Goal: Information Seeking & Learning: Find specific fact

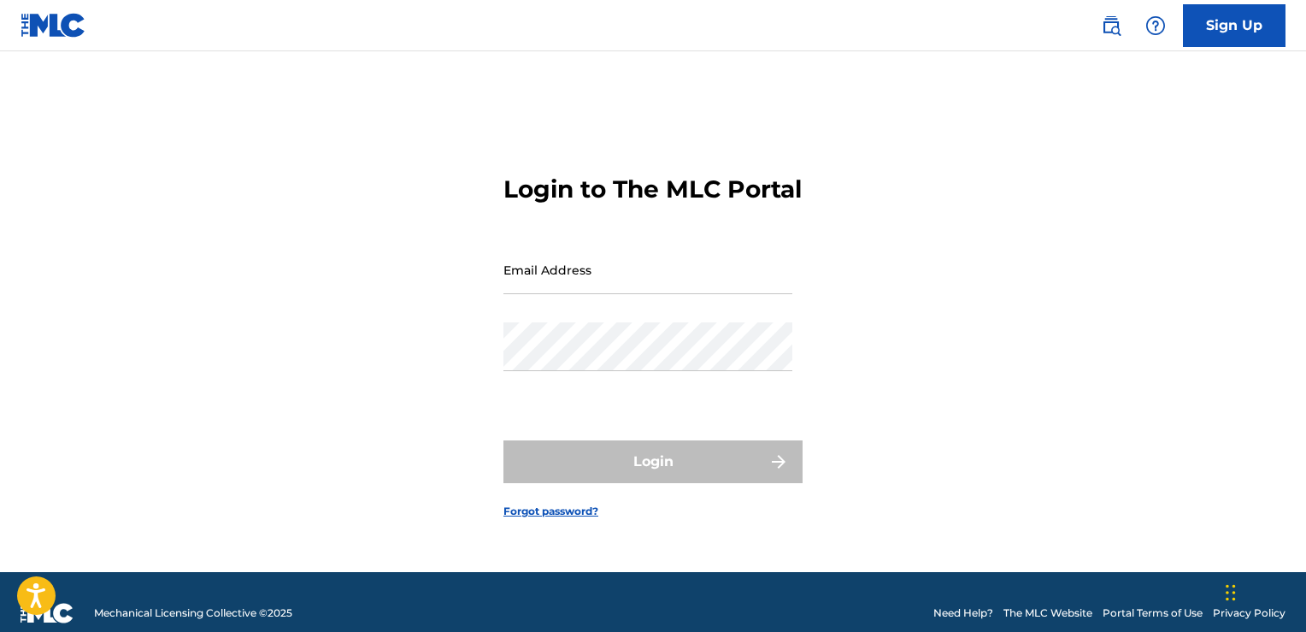
click at [1108, 27] on img at bounding box center [1111, 25] width 21 height 21
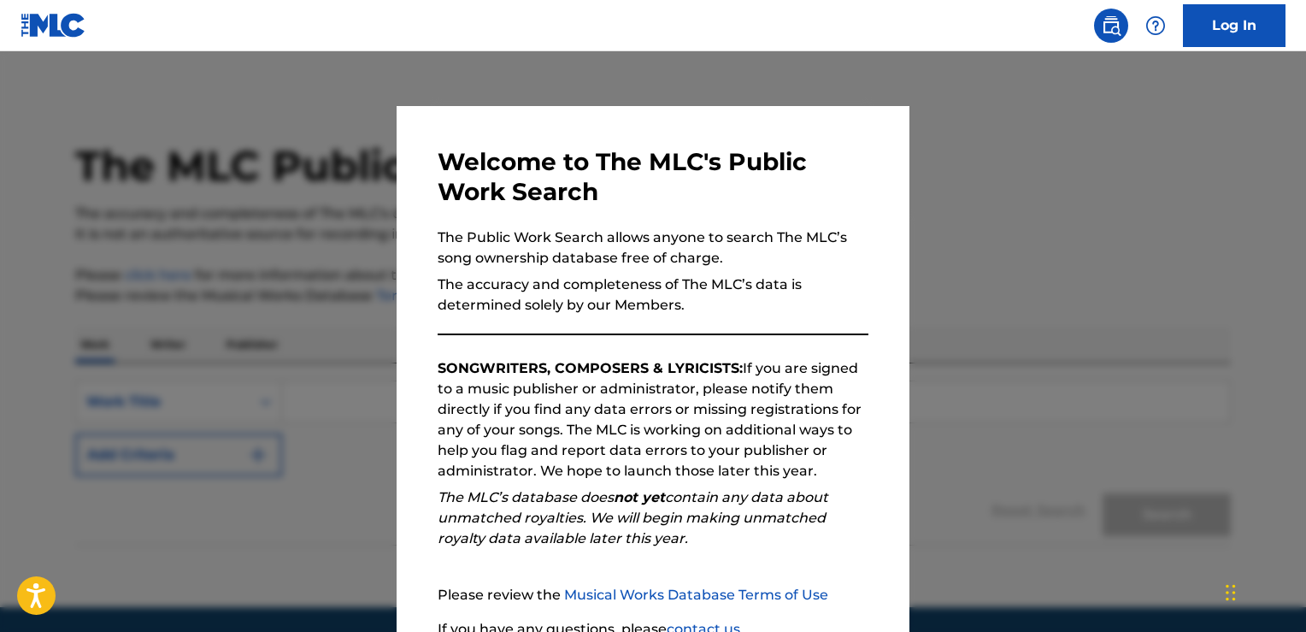
click at [897, 337] on div "Welcome to The MLC's Public Work Search The Public Work Search allows anyone to…" at bounding box center [653, 444] width 513 height 676
click at [975, 340] on div at bounding box center [653, 367] width 1306 height 632
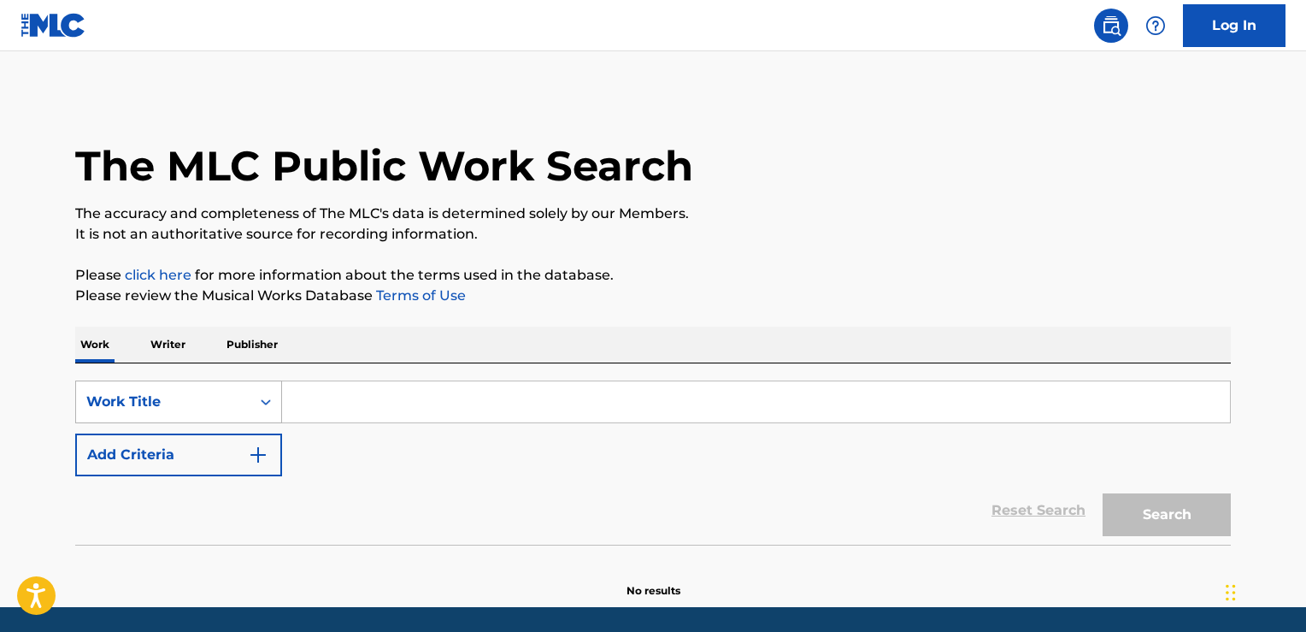
click at [244, 409] on div "Work Title" at bounding box center [178, 401] width 207 height 43
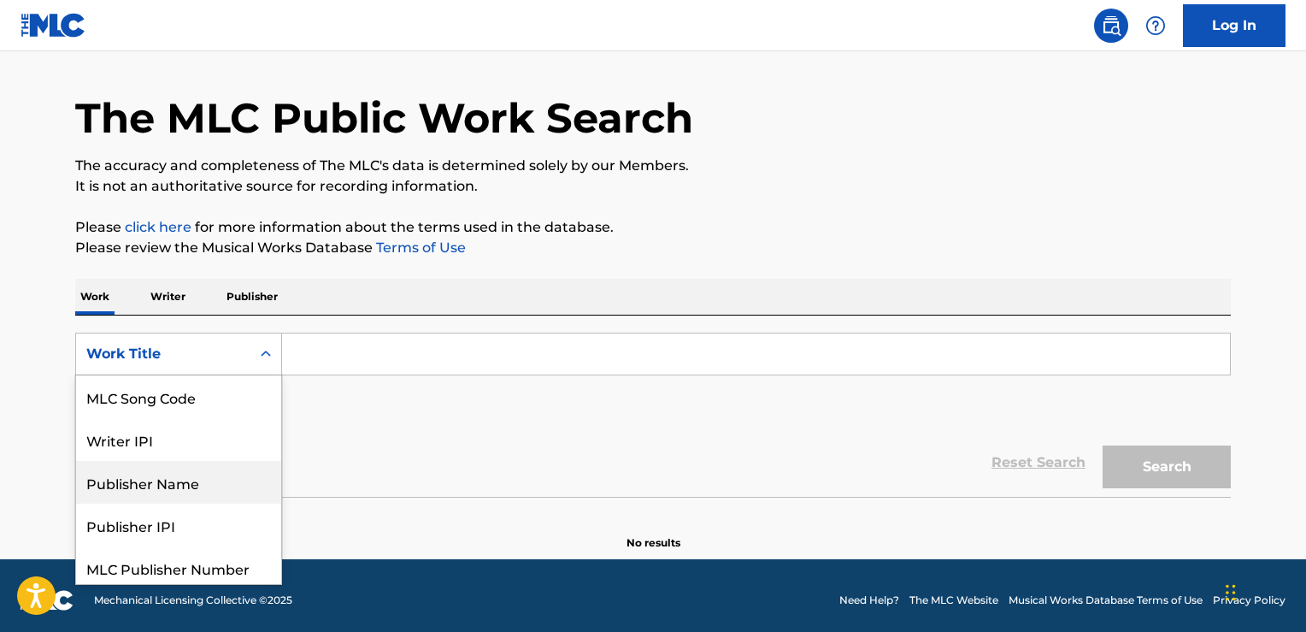
scroll to position [133, 0]
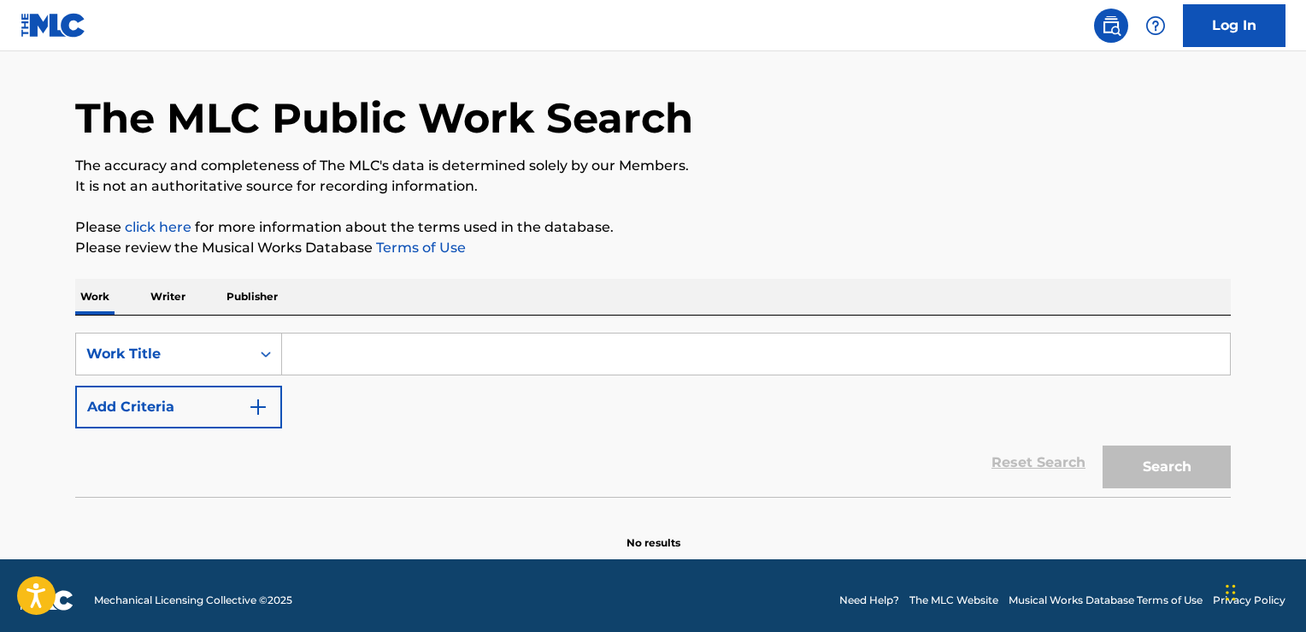
click at [374, 443] on div "Reset Search Search" at bounding box center [652, 462] width 1155 height 68
click at [262, 402] on img "Search Form" at bounding box center [258, 407] width 21 height 21
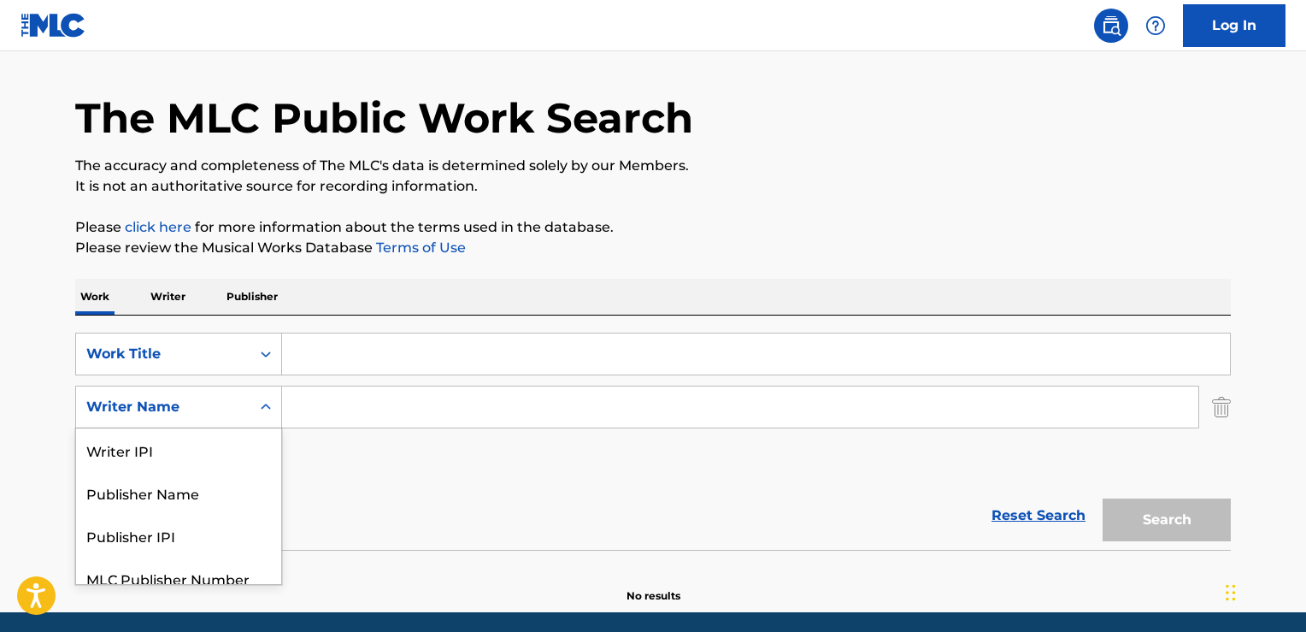
click at [249, 405] on div "Writer Name" at bounding box center [163, 407] width 174 height 32
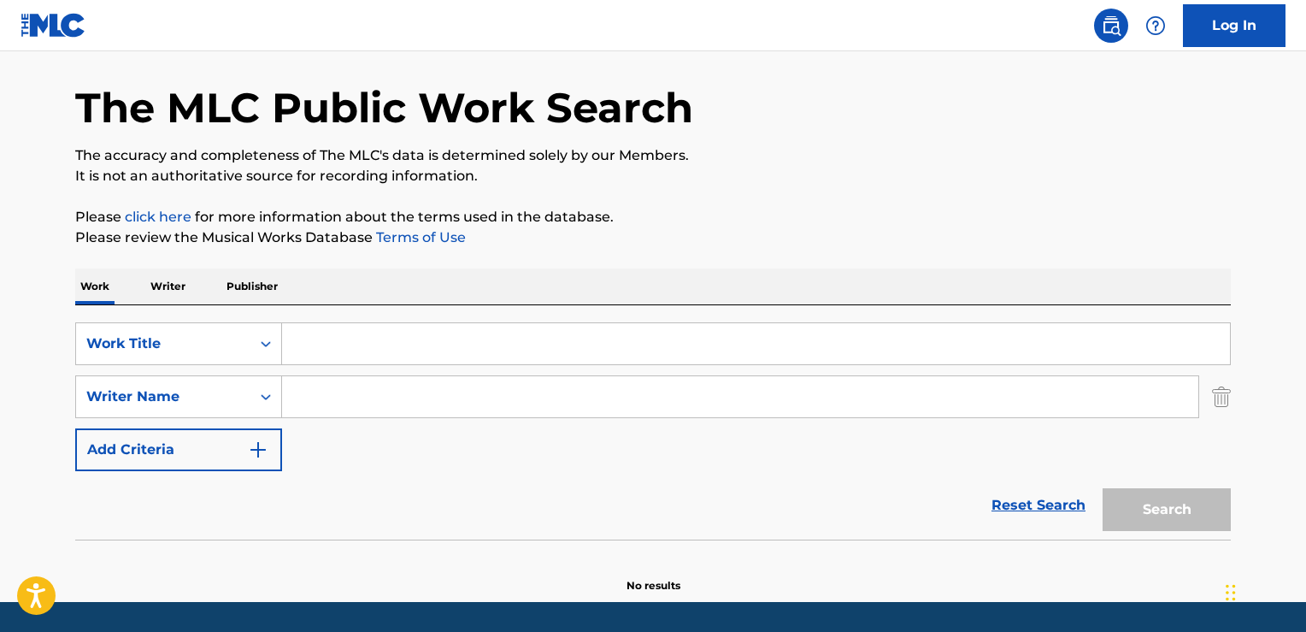
click at [325, 407] on input "Search Form" at bounding box center [740, 396] width 916 height 41
click at [366, 395] on input "Search Form" at bounding box center [740, 396] width 916 height 41
type input "[PERSON_NAME]"
click at [570, 505] on div "Reset Search Search" at bounding box center [652, 505] width 1155 height 68
click at [1130, 506] on div "Search" at bounding box center [1162, 505] width 137 height 68
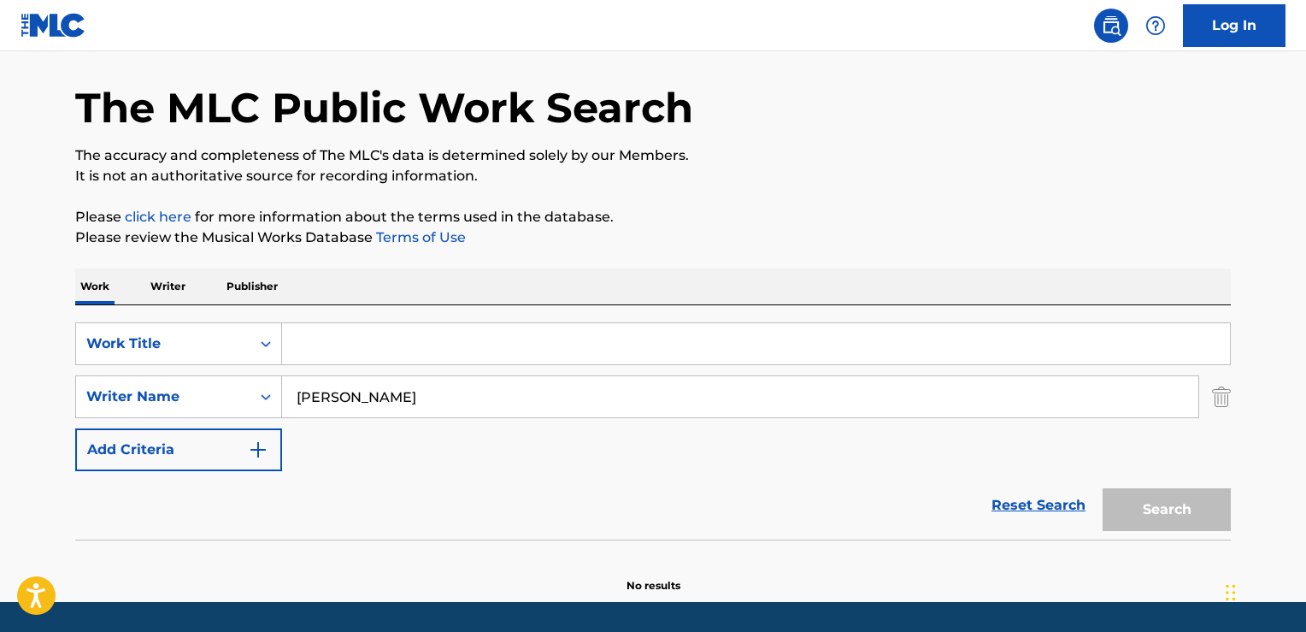
click at [736, 345] on input "Search Form" at bounding box center [756, 343] width 948 height 41
drag, startPoint x: 490, startPoint y: 401, endPoint x: 284, endPoint y: 366, distance: 208.9
click at [284, 376] on input "[PERSON_NAME]" at bounding box center [740, 396] width 916 height 41
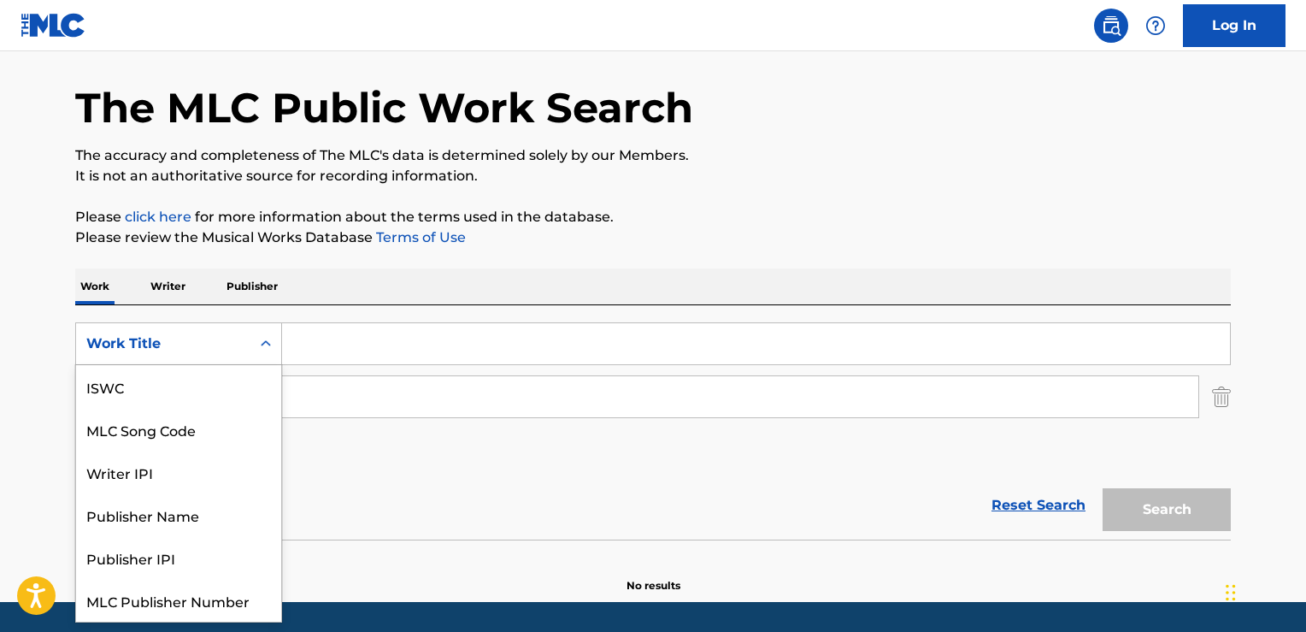
click at [241, 336] on div "Work Title" at bounding box center [163, 343] width 174 height 32
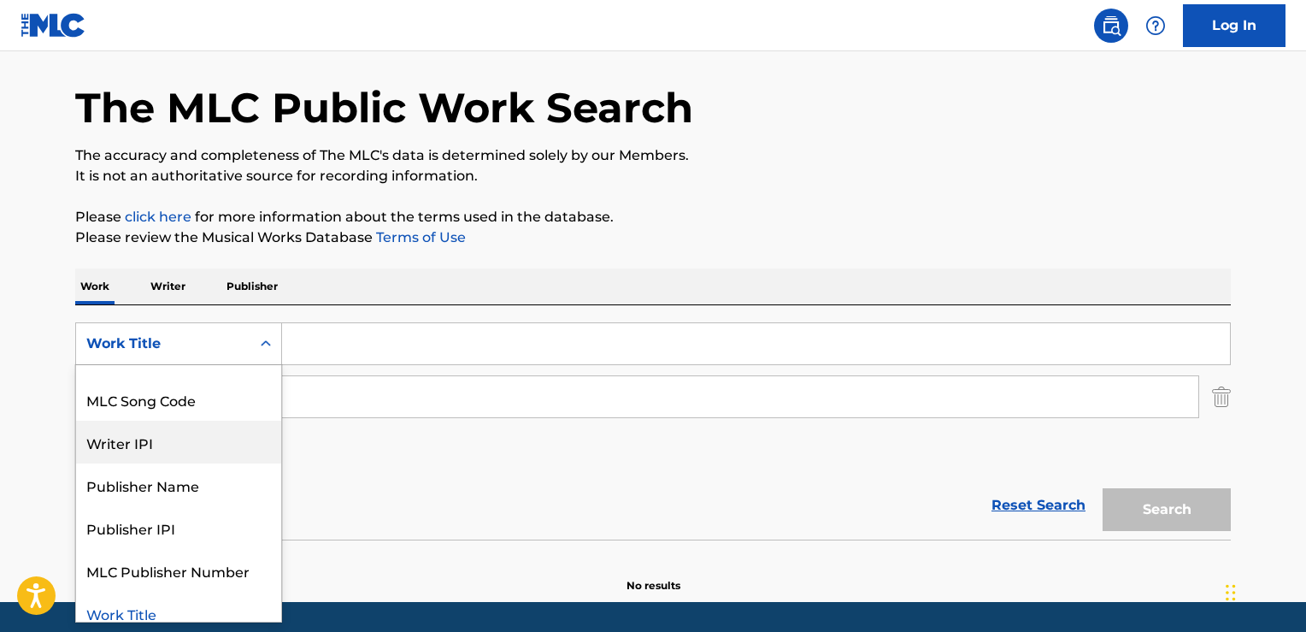
scroll to position [42, 0]
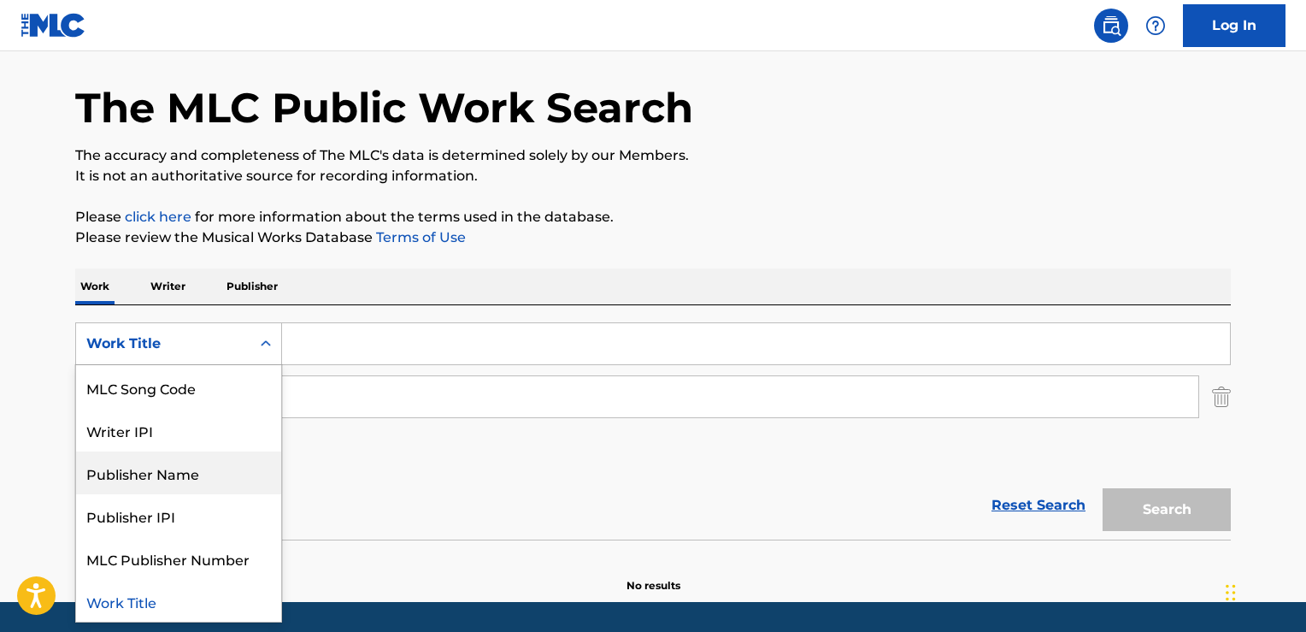
click at [217, 477] on div "Publisher Name" at bounding box center [178, 472] width 205 height 43
